Goal: Task Accomplishment & Management: Use online tool/utility

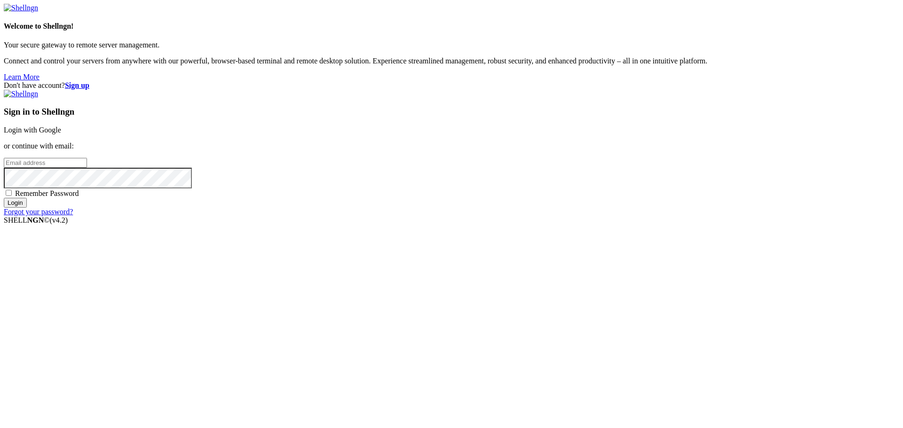
click at [87, 168] on input "email" at bounding box center [45, 163] width 83 height 10
paste input "[EMAIL_ADDRESS][DOMAIN_NAME]"
type input "[EMAIL_ADDRESS][DOMAIN_NAME]"
click at [79, 198] on span "Remember Password" at bounding box center [47, 194] width 64 height 8
click at [12, 196] on input "Remember Password" at bounding box center [9, 193] width 6 height 6
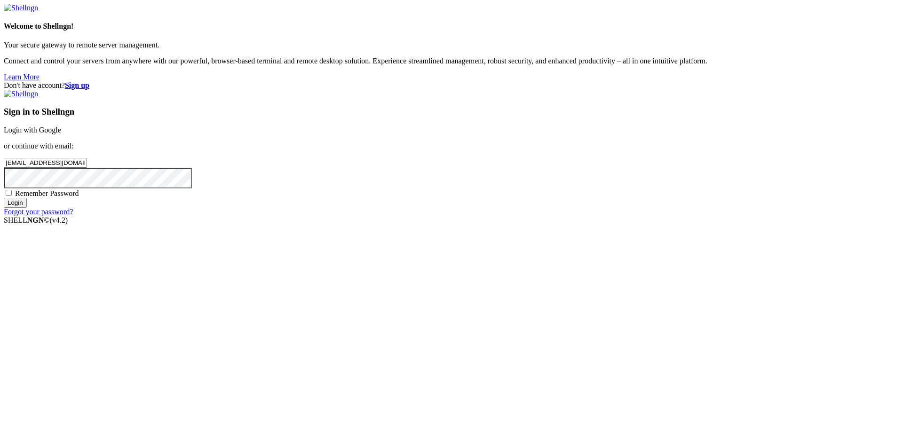
checkbox input "true"
click at [27, 208] on input "Login" at bounding box center [15, 203] width 23 height 10
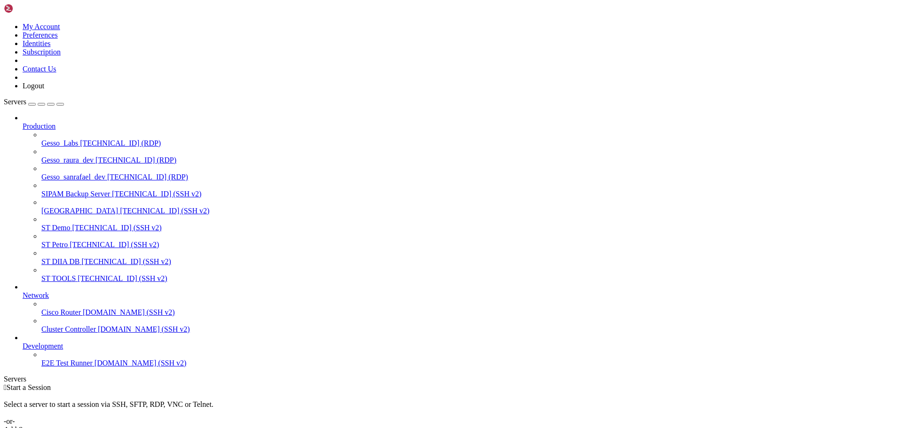
click at [77, 224] on span "[TECHNICAL_ID] (SSH v2)" at bounding box center [116, 228] width 89 height 8
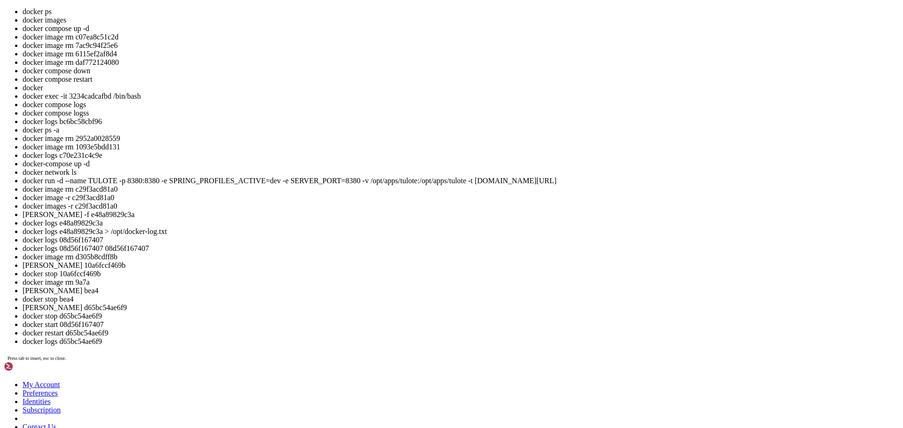
scroll to position [158, 0]
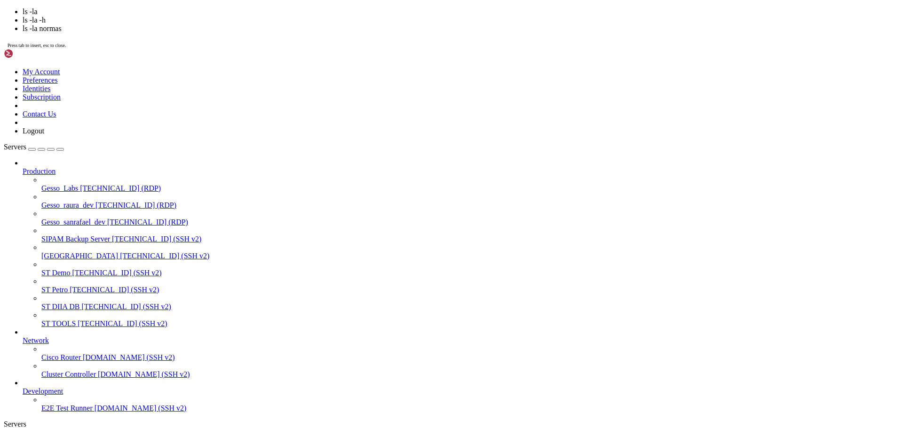
scroll to position [136, 0]
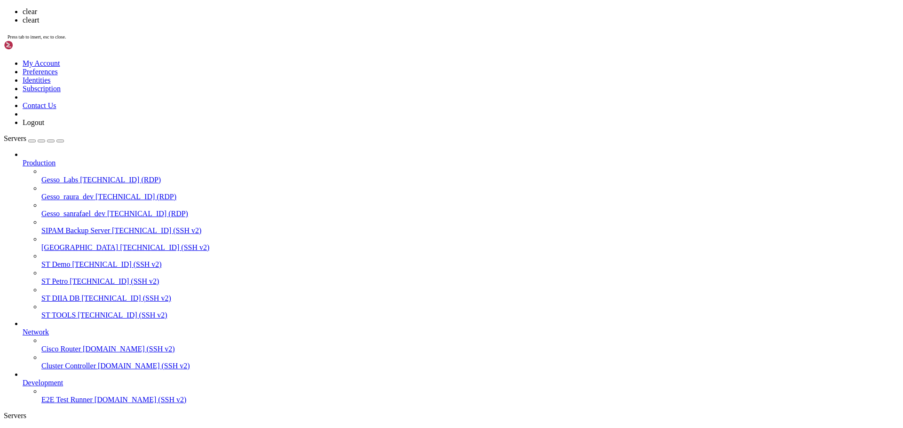
scroll to position [144, 0]
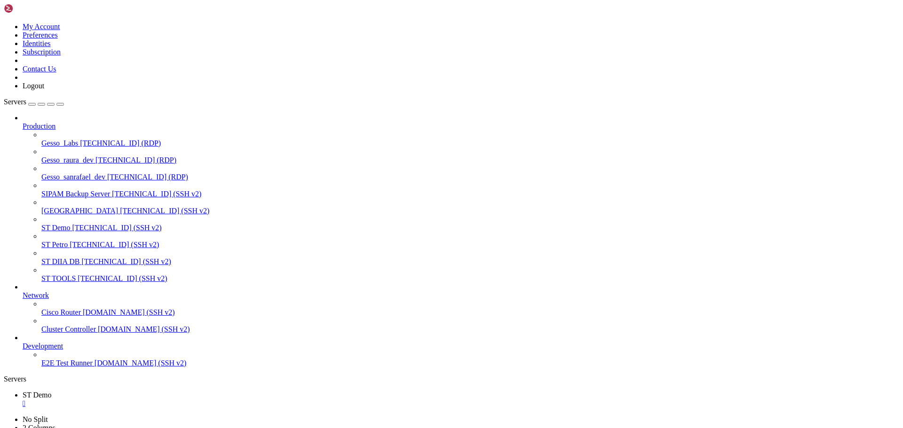
drag, startPoint x: 273, startPoint y: 753, endPoint x: 545, endPoint y: 746, distance: 272.4
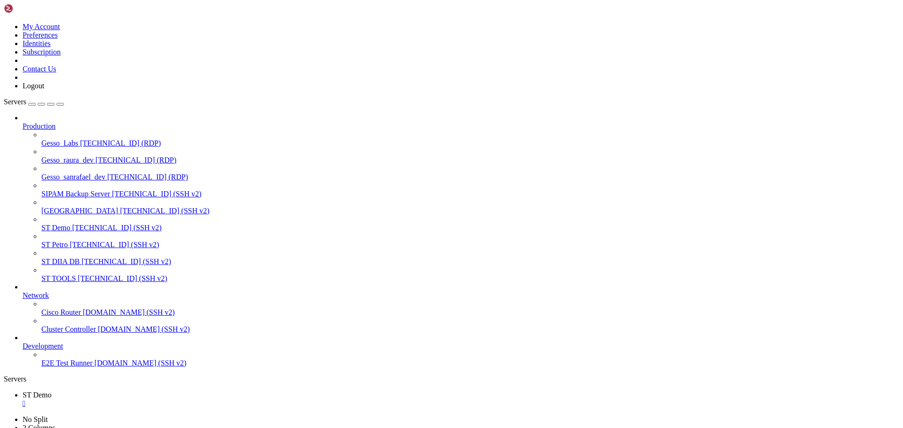
drag, startPoint x: 617, startPoint y: 743, endPoint x: 552, endPoint y: 742, distance: 64.9
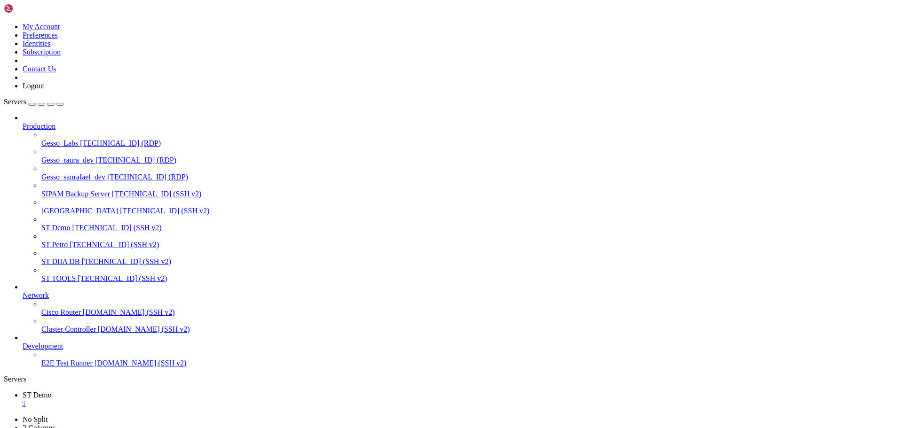
drag, startPoint x: 116, startPoint y: 731, endPoint x: 201, endPoint y: 733, distance: 85.1
